Goal: Register for event/course

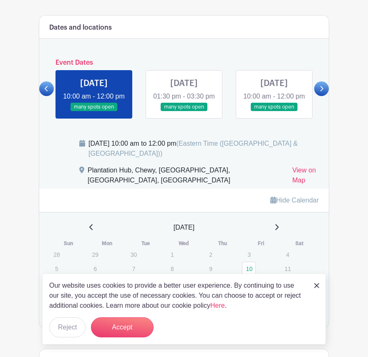
scroll to position [447, 0]
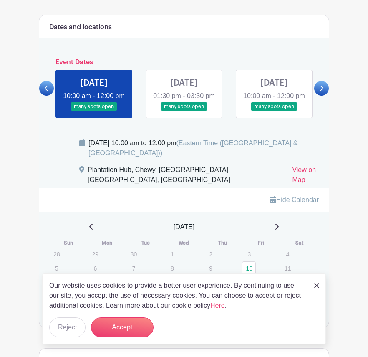
click at [184, 111] on link at bounding box center [184, 111] width 0 height 0
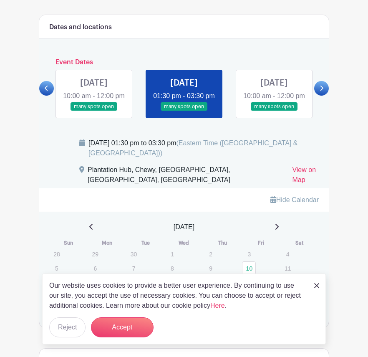
click at [274, 111] on link at bounding box center [274, 111] width 0 height 0
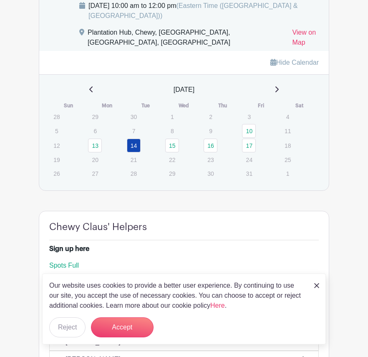
scroll to position [587, 0]
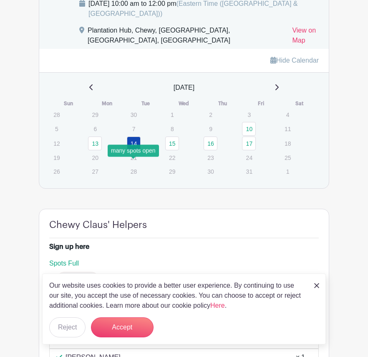
click at [135, 150] on link "14" at bounding box center [134, 144] width 14 height 14
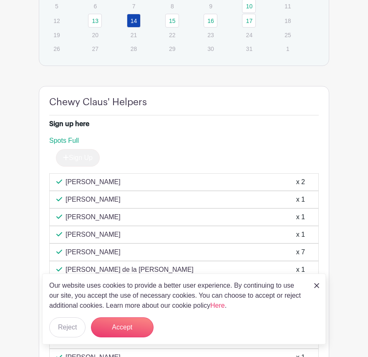
scroll to position [708, 0]
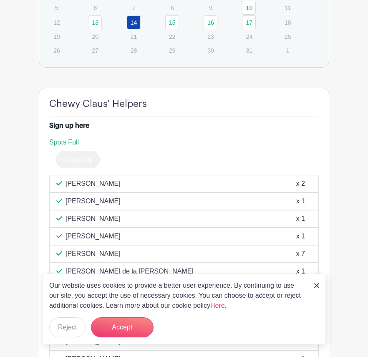
click at [316, 284] on img at bounding box center [316, 285] width 5 height 5
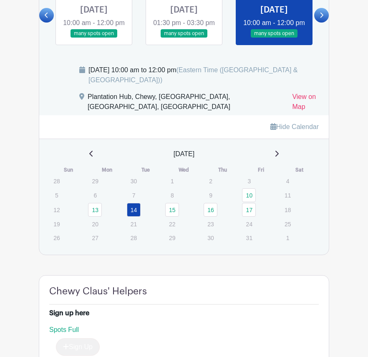
scroll to position [526, 0]
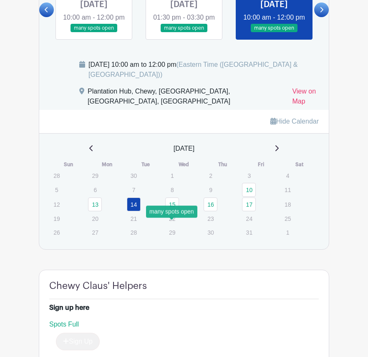
click at [170, 211] on link "15" at bounding box center [172, 204] width 14 height 14
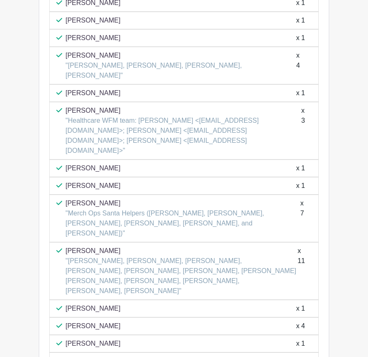
scroll to position [906, 0]
click at [151, 246] on p "[PERSON_NAME]" at bounding box center [182, 251] width 232 height 10
click at [300, 246] on div "x 11" at bounding box center [302, 271] width 8 height 50
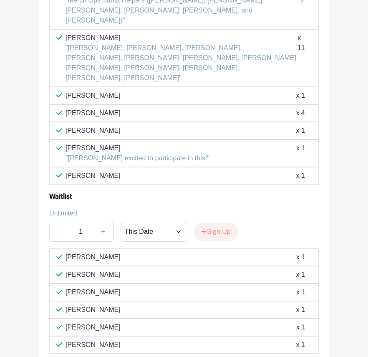
scroll to position [1136, 0]
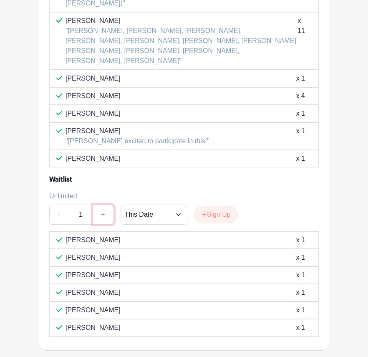
click at [103, 205] on link "+" at bounding box center [103, 215] width 21 height 20
click at [98, 205] on link "+" at bounding box center [103, 215] width 21 height 20
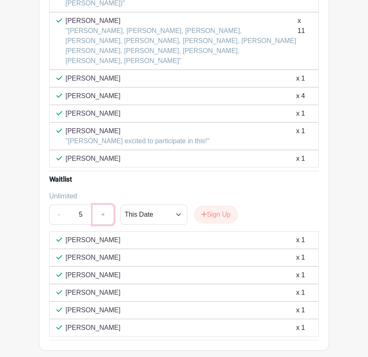
type input "6"
click at [220, 206] on button "Sign Up" at bounding box center [216, 215] width 44 height 18
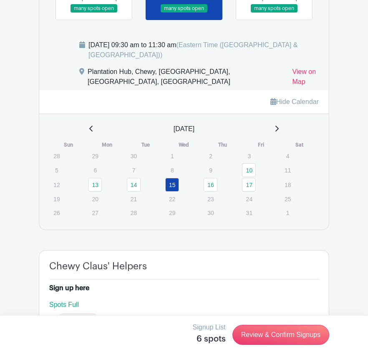
scroll to position [554, 0]
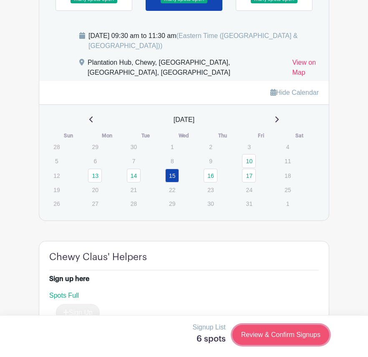
click at [257, 334] on link "Review & Confirm Signups" at bounding box center [281, 335] width 97 height 20
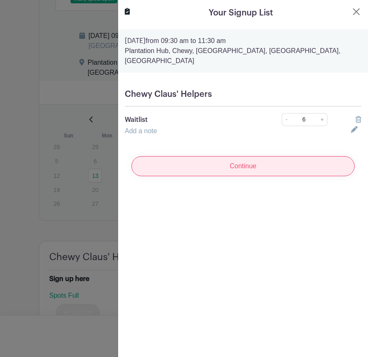
click at [185, 163] on input "Continue" at bounding box center [243, 166] width 223 height 20
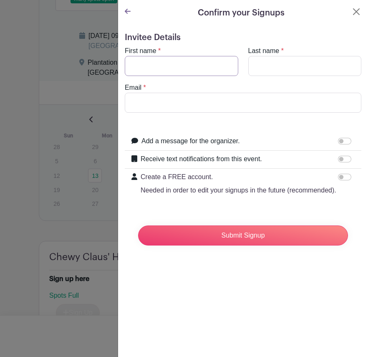
click at [185, 66] on input "First name" at bounding box center [182, 66] width 114 height 20
type input "[PERSON_NAME]"
type input "[EMAIL_ADDRESS][DOMAIN_NAME]"
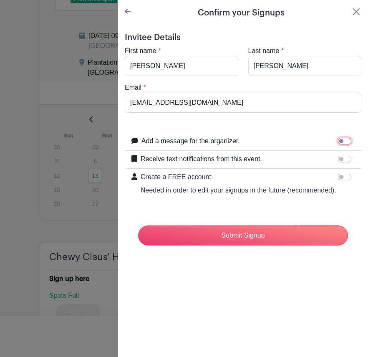
click at [348, 139] on input "Add a message for the organizer." at bounding box center [344, 141] width 13 height 7
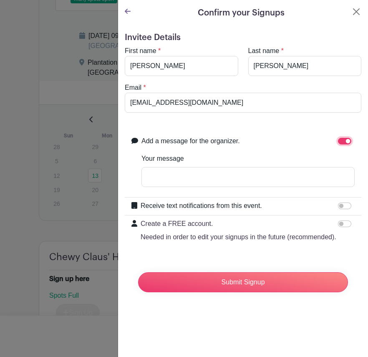
click at [348, 143] on input "Add a message for the organizer." at bounding box center [344, 141] width 13 height 7
checkbox input "false"
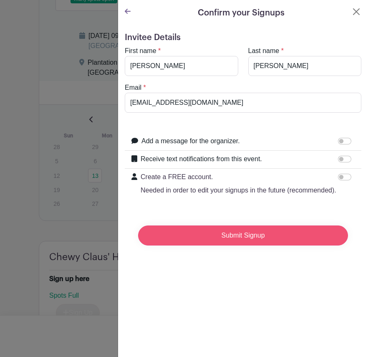
click at [254, 241] on input "Submit Signup" at bounding box center [243, 235] width 210 height 20
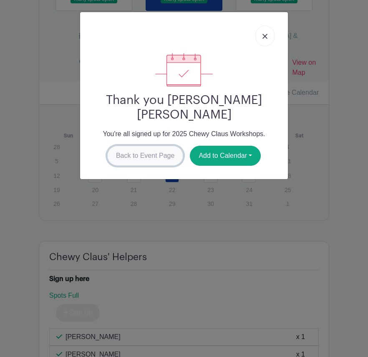
click at [163, 146] on link "Back to Event Page" at bounding box center [145, 156] width 76 height 20
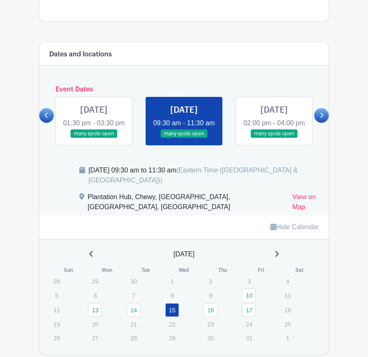
scroll to position [444, 0]
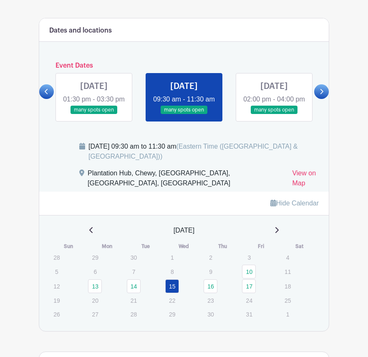
click at [274, 114] on link at bounding box center [274, 114] width 0 height 0
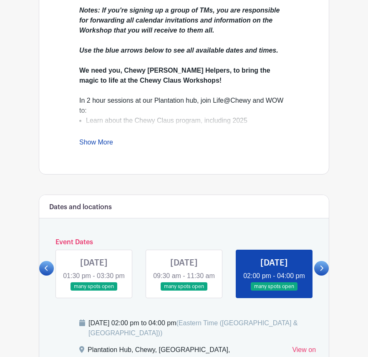
scroll to position [254, 0]
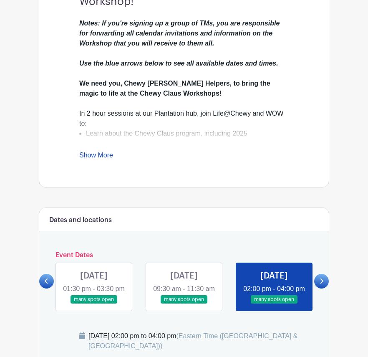
click at [321, 284] on icon at bounding box center [322, 281] width 4 height 6
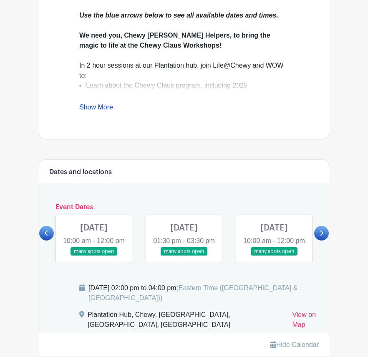
scroll to position [304, 0]
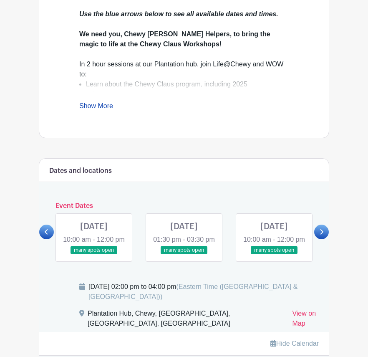
click at [51, 239] on link at bounding box center [46, 232] width 15 height 15
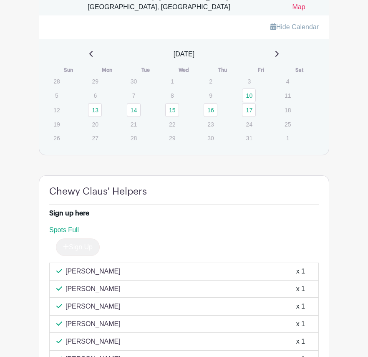
scroll to position [619, 0]
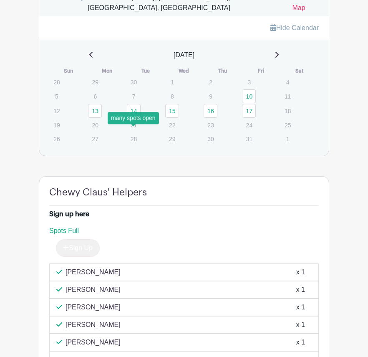
click at [137, 118] on link "14" at bounding box center [134, 111] width 14 height 14
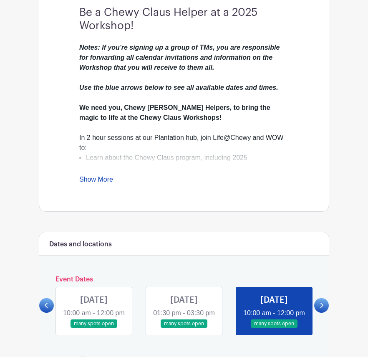
scroll to position [204, 0]
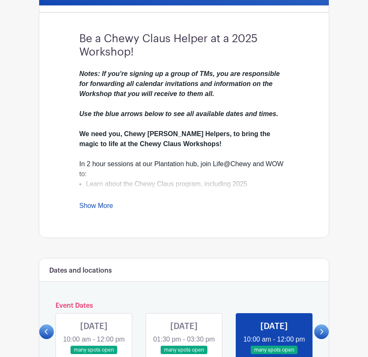
click at [91, 202] on link "Show More" at bounding box center [96, 207] width 34 height 10
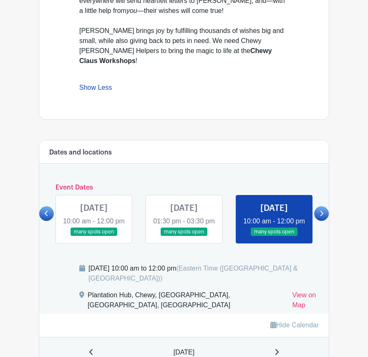
scroll to position [508, 0]
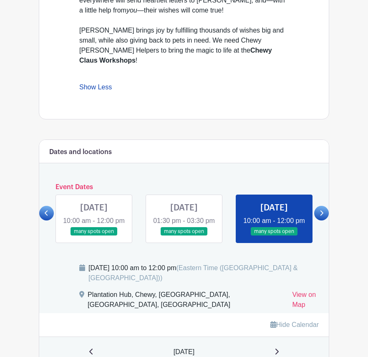
click at [317, 208] on div "Event Dates [DATE] 10:00 am - 12:00 pm many spots open [DATE] 01:30 pm - 03:30 …" at bounding box center [184, 213] width 290 height 60
click at [319, 211] on link at bounding box center [321, 213] width 15 height 15
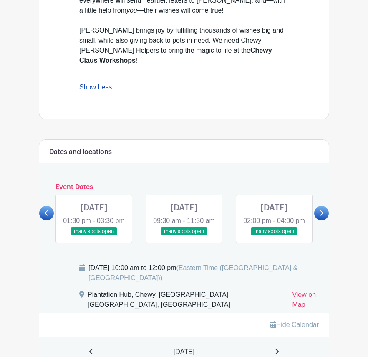
click at [94, 236] on link at bounding box center [94, 236] width 0 height 0
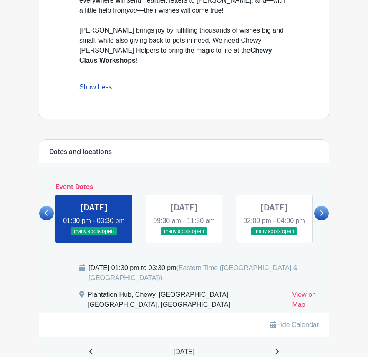
click at [184, 236] on link at bounding box center [184, 236] width 0 height 0
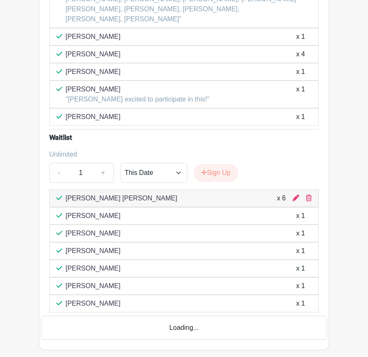
scroll to position [1339, 0]
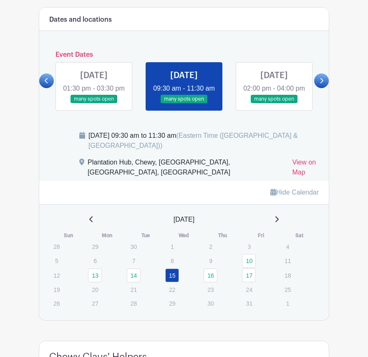
scroll to position [633, 0]
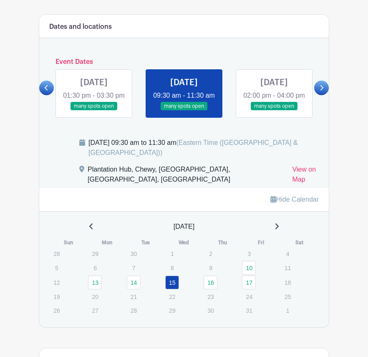
click at [274, 111] on link at bounding box center [274, 111] width 0 height 0
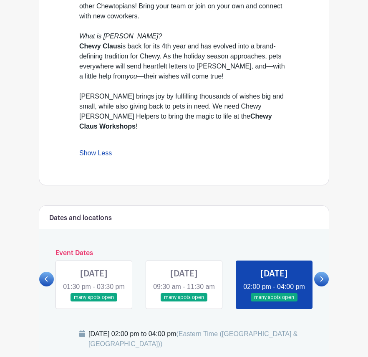
scroll to position [443, 0]
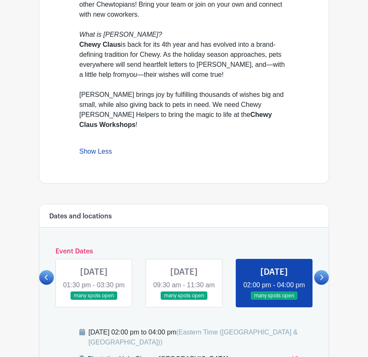
click at [326, 278] on link at bounding box center [321, 277] width 15 height 15
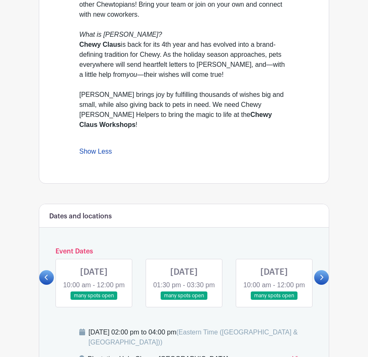
click at [94, 300] on link at bounding box center [94, 300] width 0 height 0
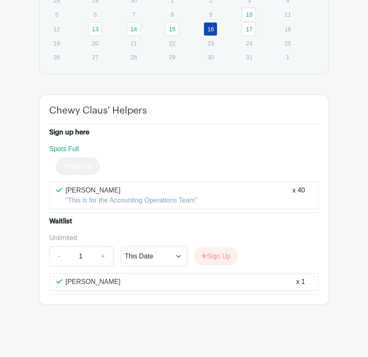
scroll to position [900, 0]
click at [253, 29] on link "17" at bounding box center [249, 29] width 14 height 14
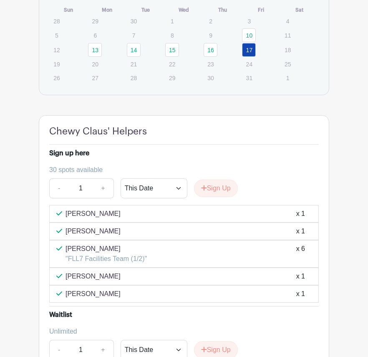
scroll to position [677, 0]
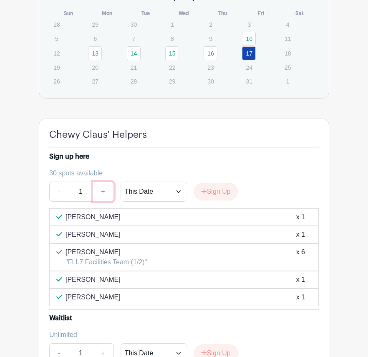
click at [105, 202] on link "+" at bounding box center [103, 192] width 21 height 20
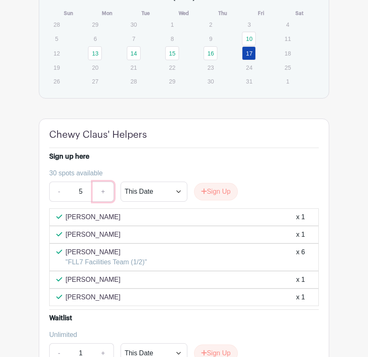
type input "6"
